Goal: Book appointment/travel/reservation

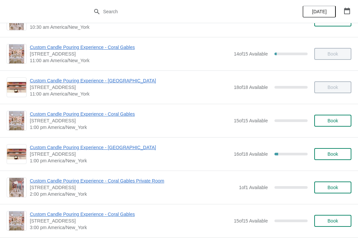
scroll to position [57, 0]
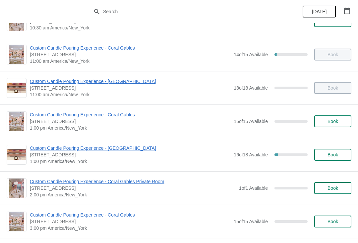
click at [328, 123] on span "Book" at bounding box center [332, 121] width 11 height 5
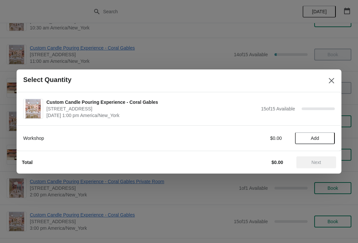
click at [325, 141] on button "Add" at bounding box center [315, 138] width 40 height 12
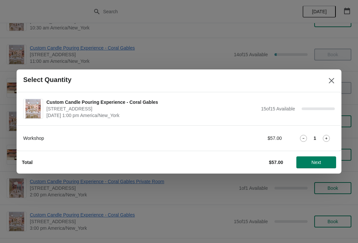
click at [319, 163] on span "Next" at bounding box center [316, 162] width 10 height 5
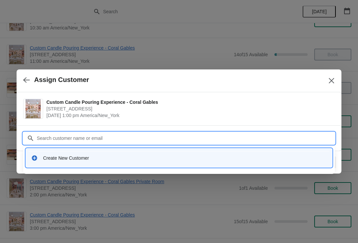
click at [60, 166] on div "Create New Customer" at bounding box center [179, 158] width 306 height 19
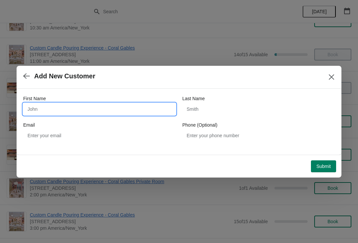
click at [44, 110] on input "First Name" at bounding box center [99, 109] width 152 height 12
type input "[PERSON_NAME]"
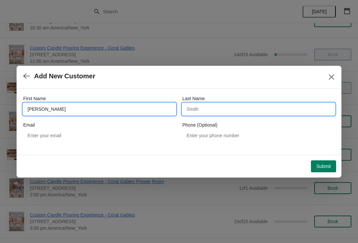
click at [204, 110] on input "Last Name" at bounding box center [258, 109] width 152 height 12
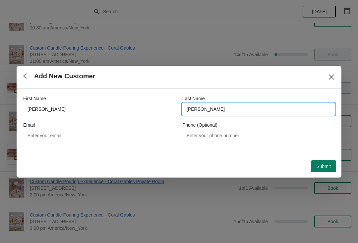
type input "[PERSON_NAME]"
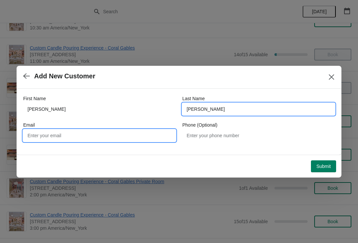
click at [57, 139] on input "Email" at bounding box center [99, 136] width 152 height 12
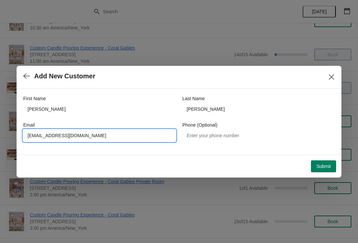
type input "[EMAIL_ADDRESS][DOMAIN_NAME]"
click at [325, 166] on span "Submit" at bounding box center [323, 166] width 15 height 5
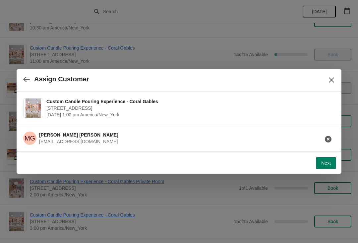
click at [327, 163] on span "Next" at bounding box center [326, 163] width 10 height 5
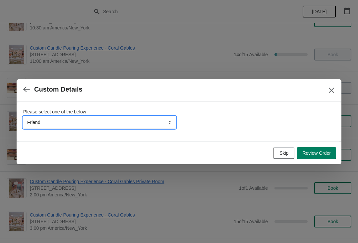
click at [170, 122] on select "Friend Instagram Tiktok Google Walk-by Attended an event Yelp" at bounding box center [99, 123] width 152 height 12
select select "Google"
